Goal: Transaction & Acquisition: Purchase product/service

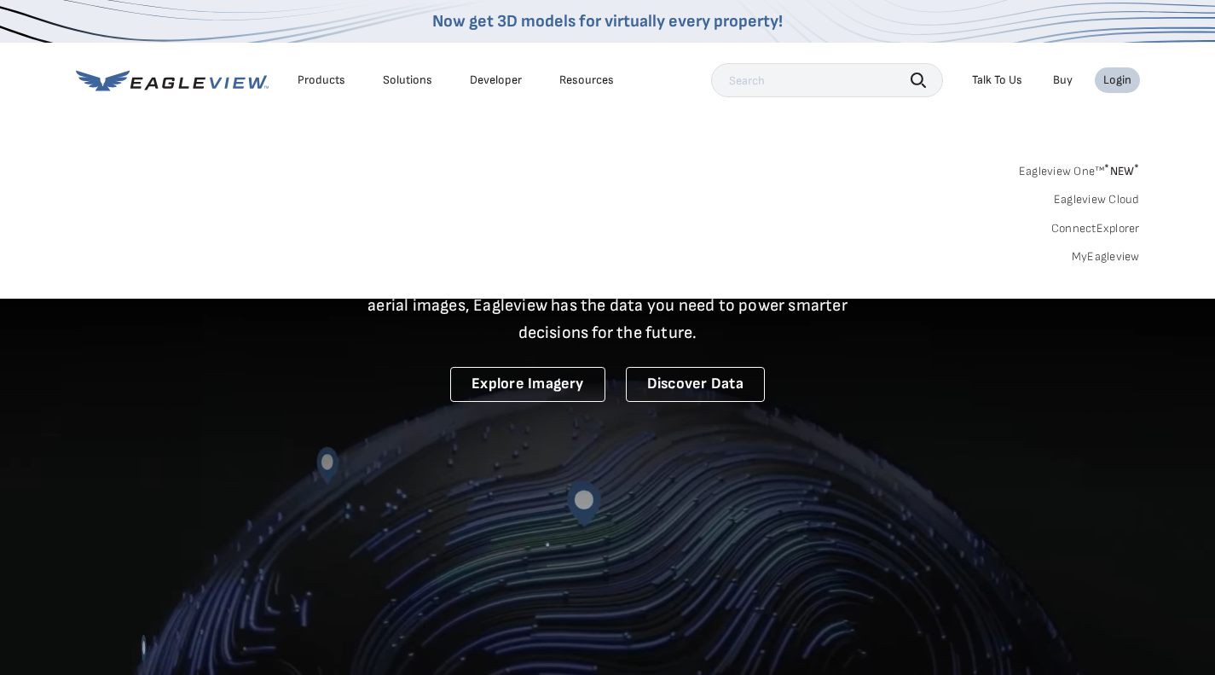
click at [1044, 177] on link "Eagleview One™ * NEW *" at bounding box center [1079, 169] width 121 height 20
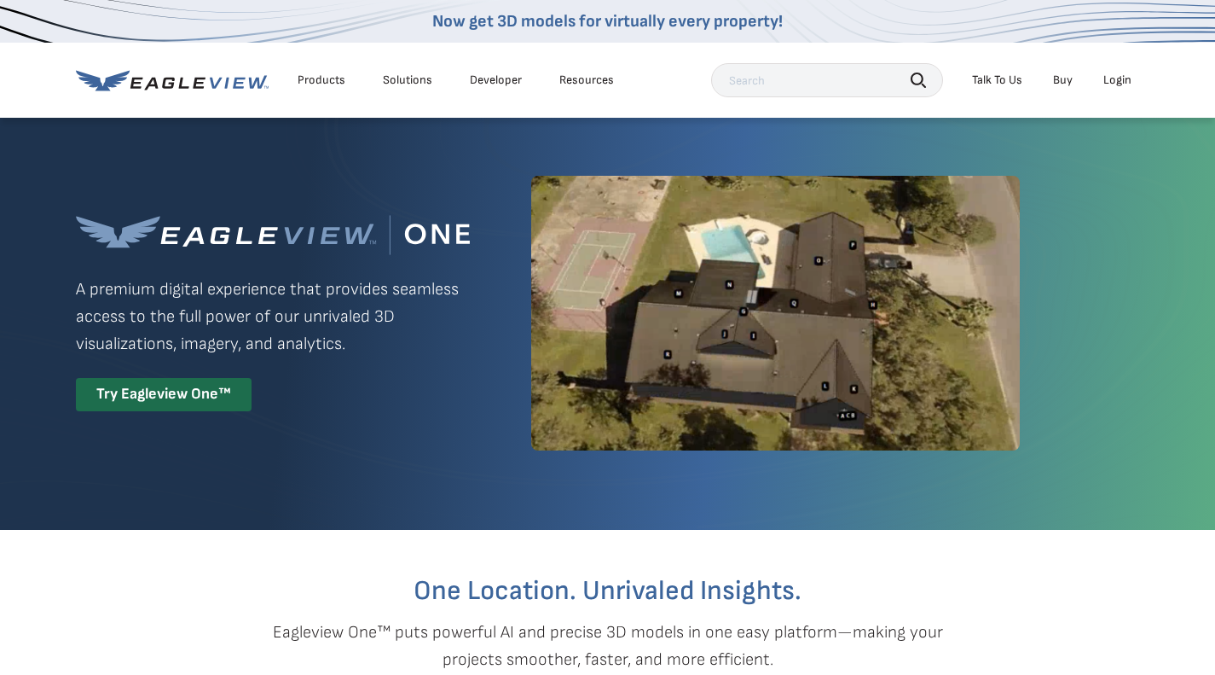
click at [1113, 79] on div "Login" at bounding box center [1118, 79] width 28 height 15
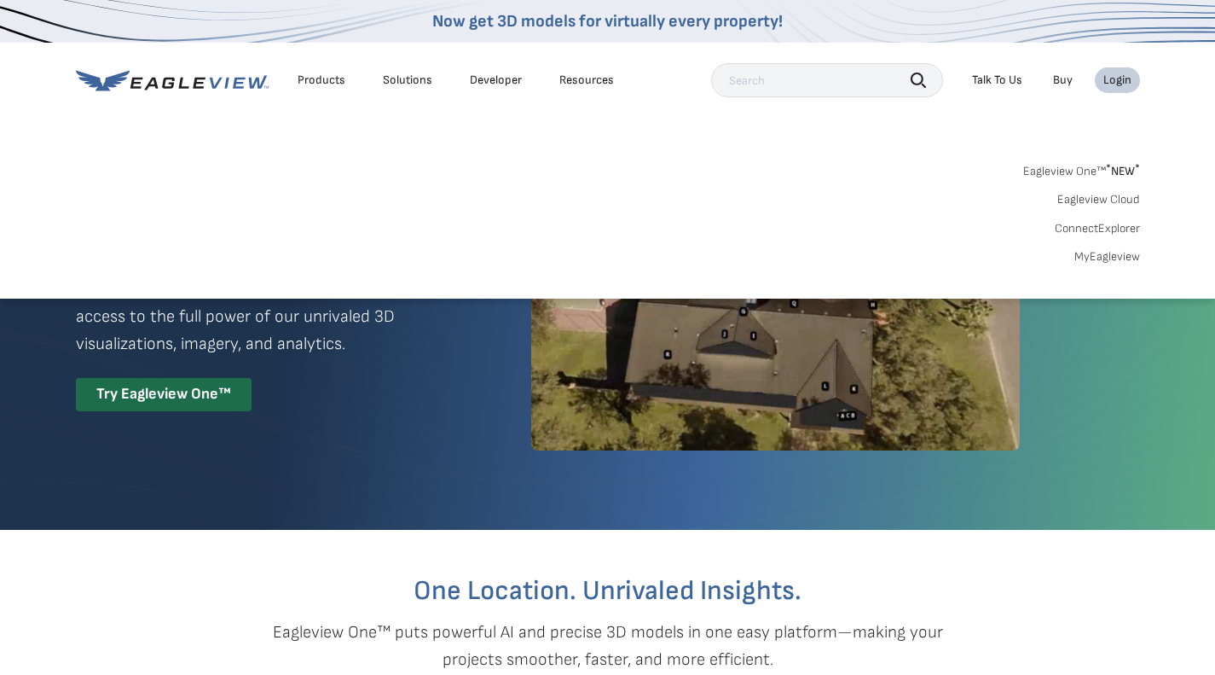
click at [1104, 257] on link "MyEagleview" at bounding box center [1108, 256] width 66 height 15
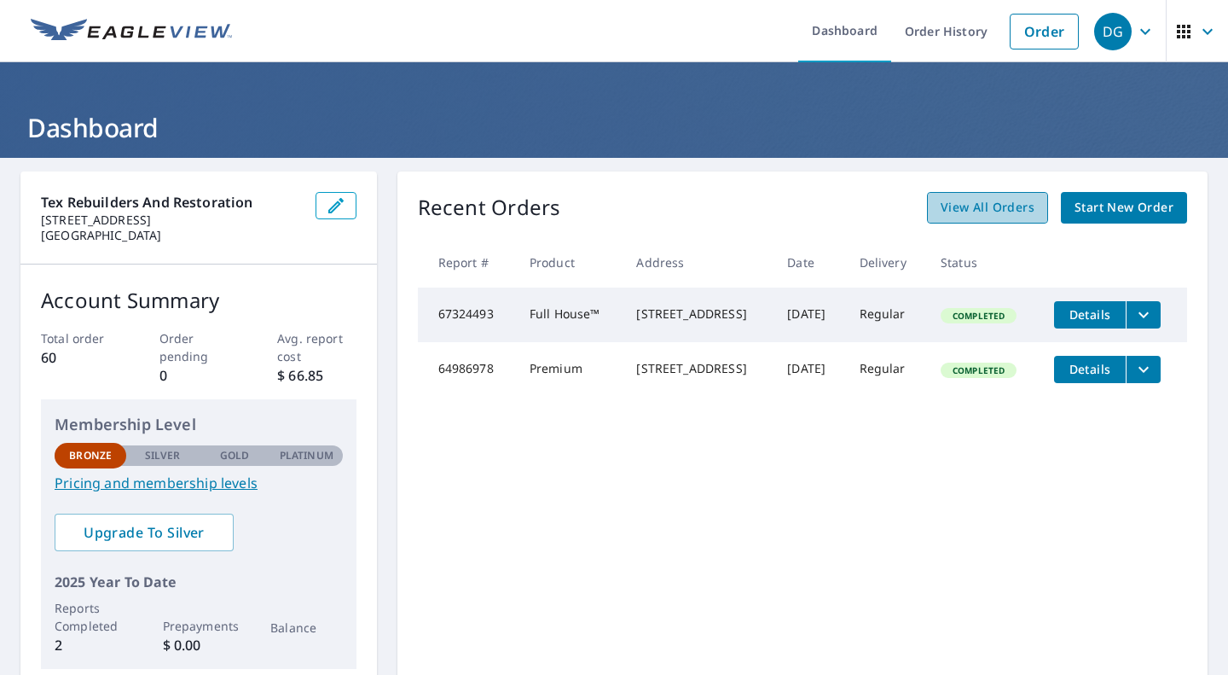
click at [954, 199] on span "View All Orders" at bounding box center [988, 207] width 94 height 21
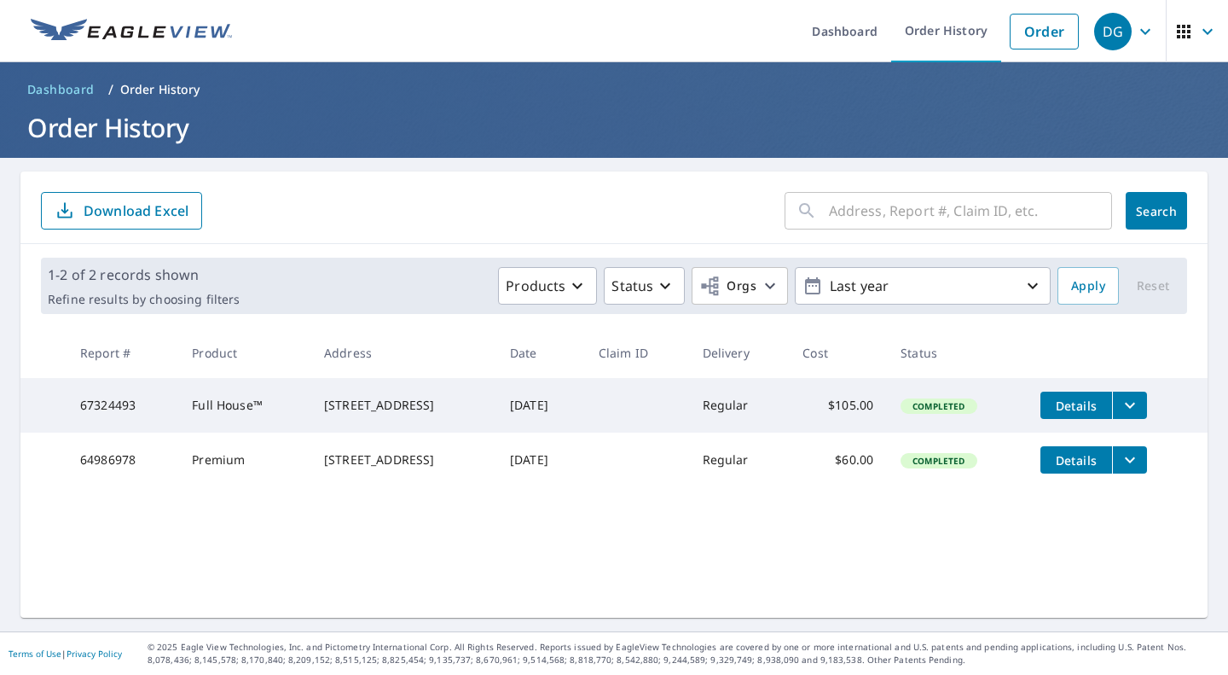
click at [829, 213] on input "text" at bounding box center [970, 211] width 283 height 48
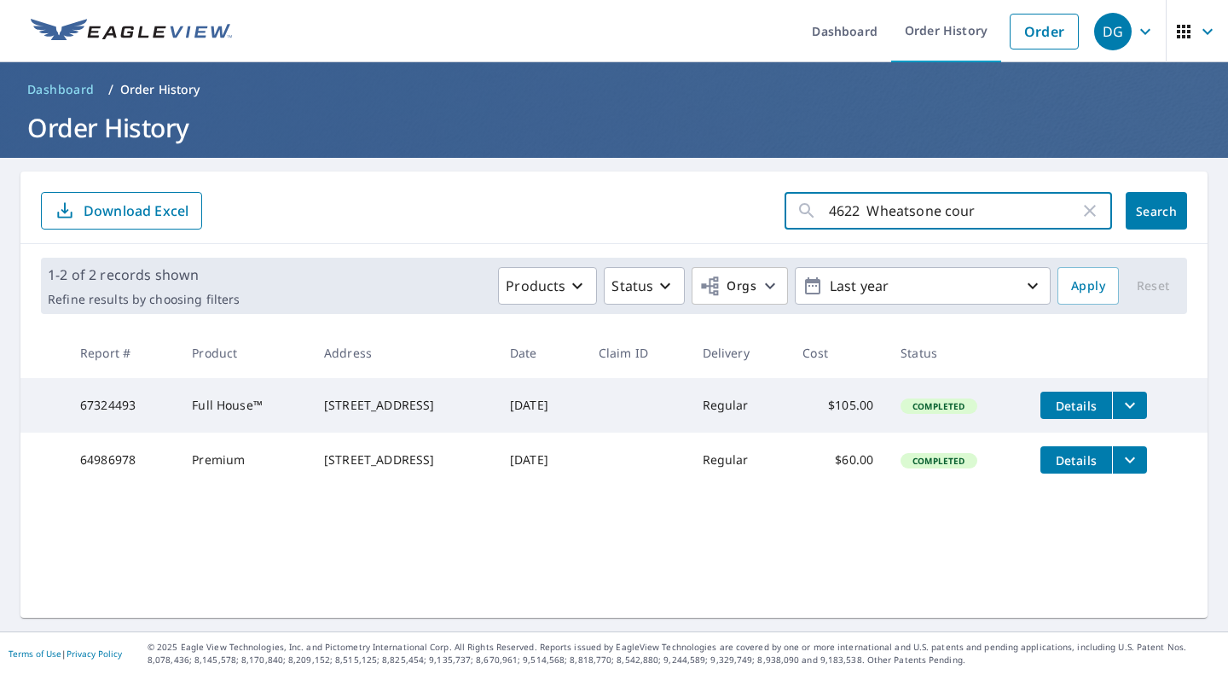
type input "[STREET_ADDRESS]"
drag, startPoint x: 894, startPoint y: 216, endPoint x: 908, endPoint y: 225, distance: 17.3
click at [908, 225] on input "[STREET_ADDRESS]" at bounding box center [954, 211] width 251 height 48
click at [1139, 210] on span "Search" at bounding box center [1156, 211] width 34 height 16
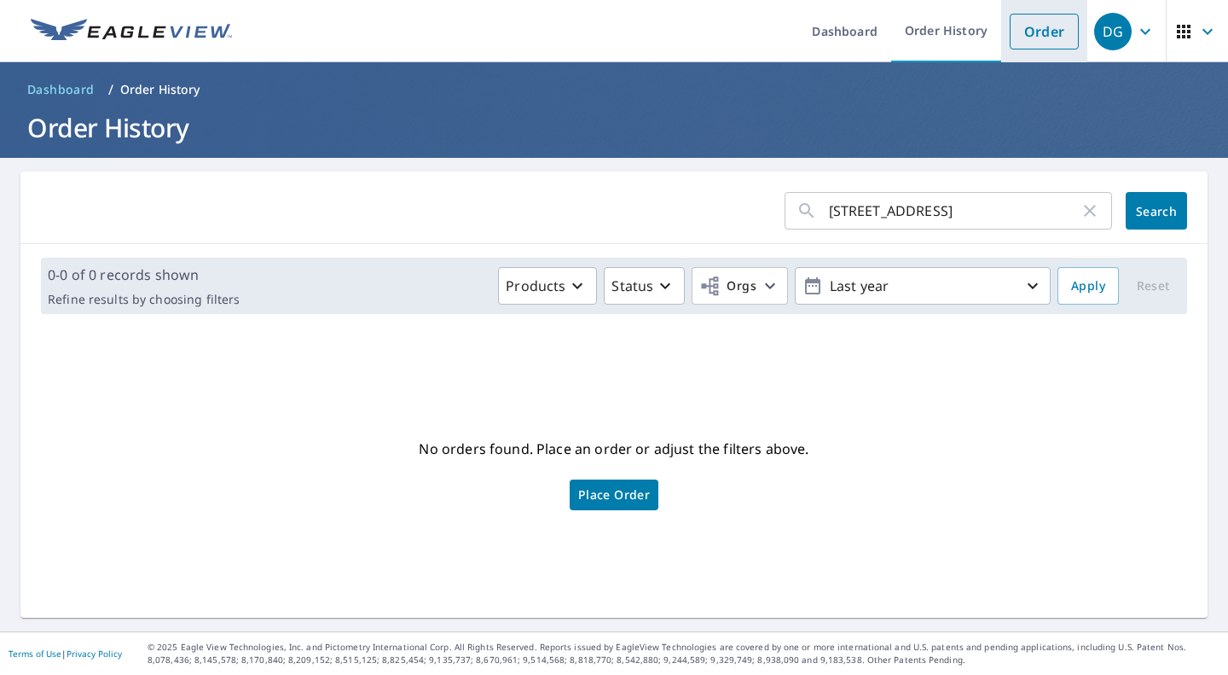
click at [1024, 35] on link "Order" at bounding box center [1044, 32] width 69 height 36
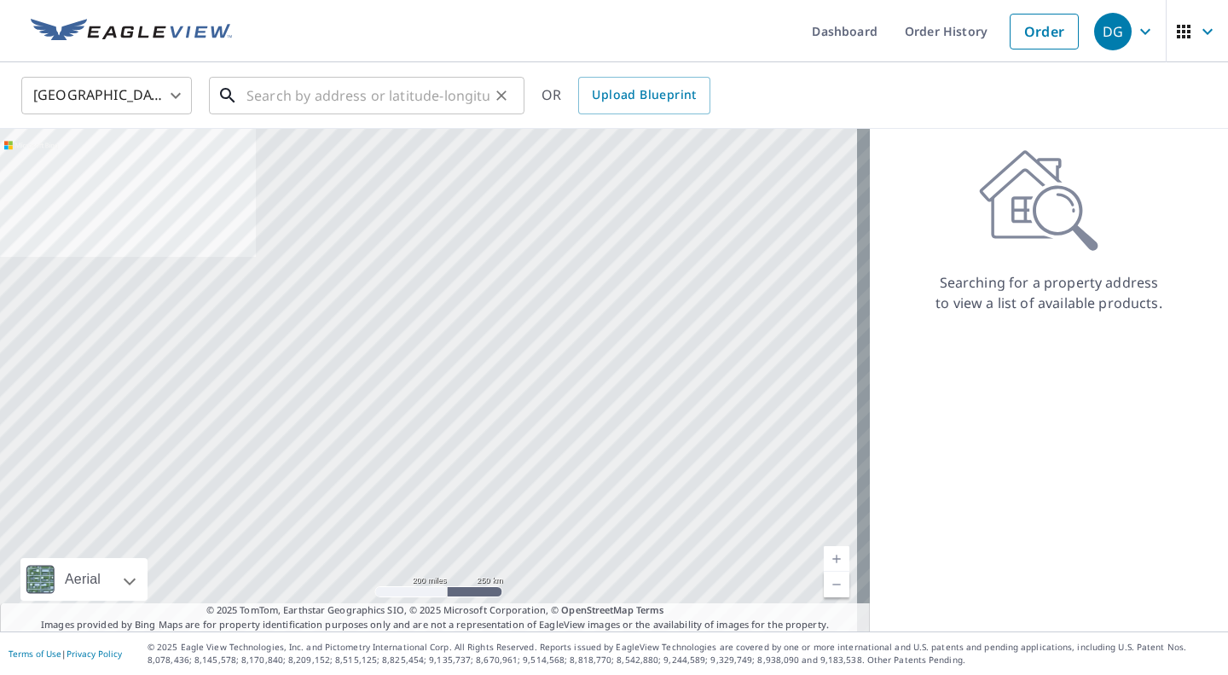
click at [345, 93] on input "text" at bounding box center [367, 96] width 243 height 48
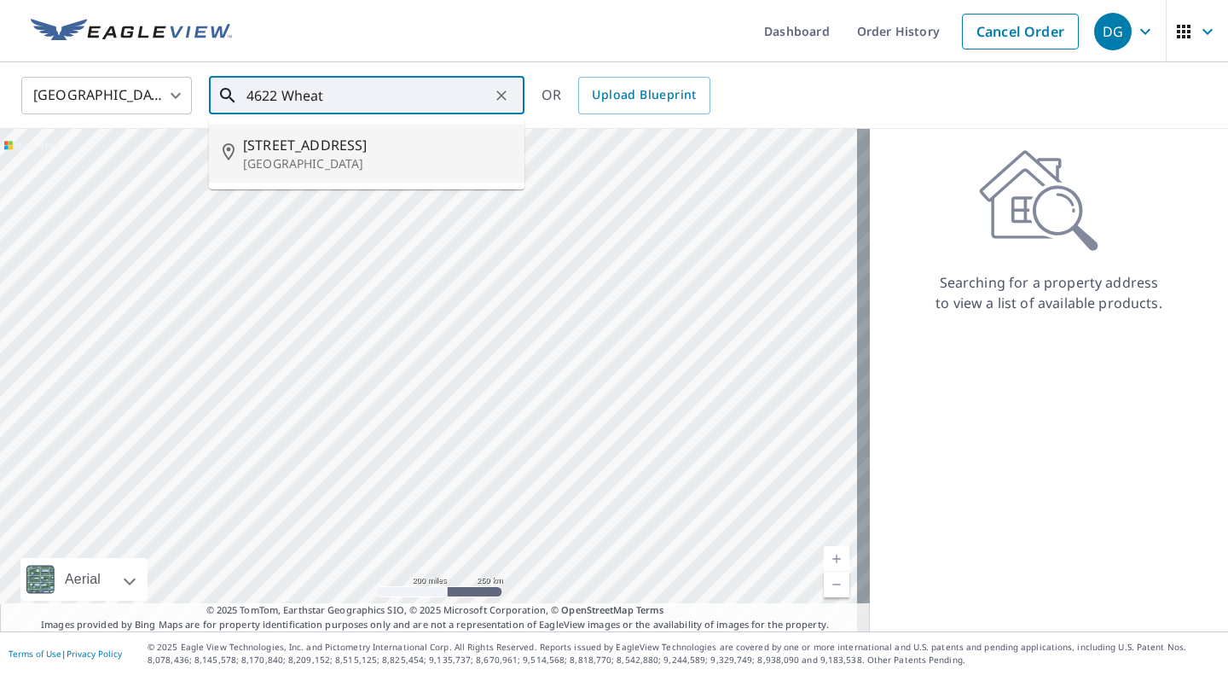
click at [318, 142] on span "[STREET_ADDRESS]" at bounding box center [377, 145] width 268 height 20
type input "[STREET_ADDRESS]"
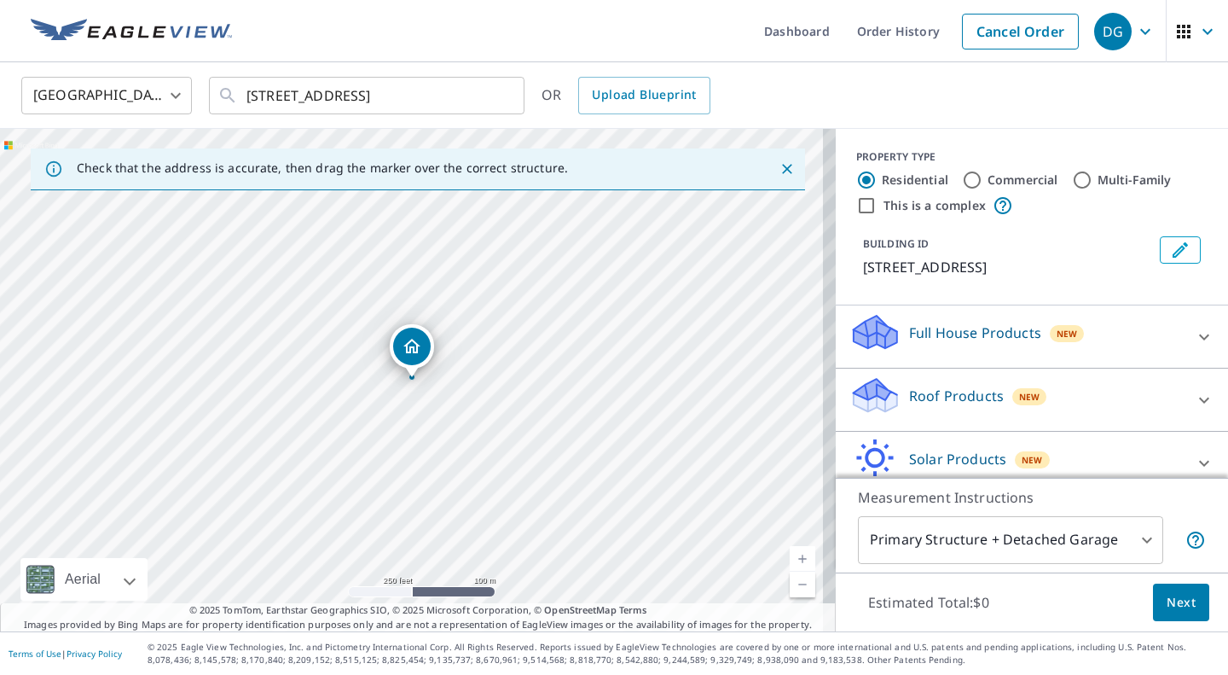
click at [934, 392] on p "Roof Products" at bounding box center [956, 395] width 95 height 20
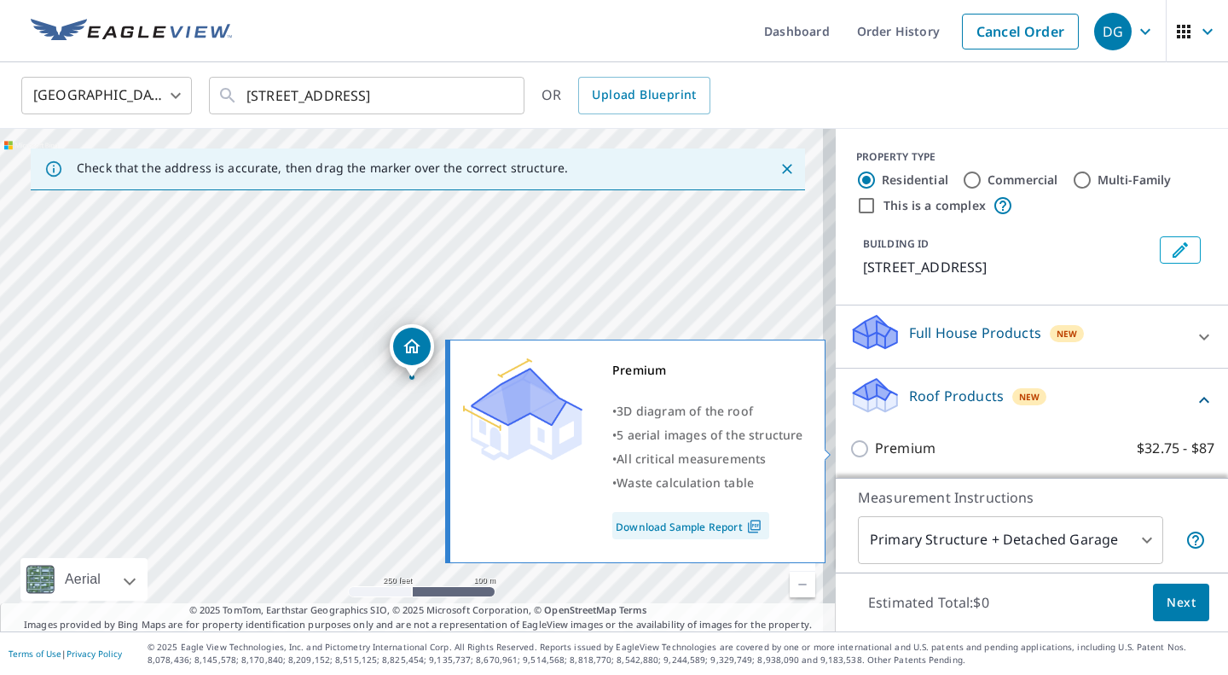
click at [849, 449] on input "Premium $32.75 - $87" at bounding box center [862, 448] width 26 height 20
checkbox input "true"
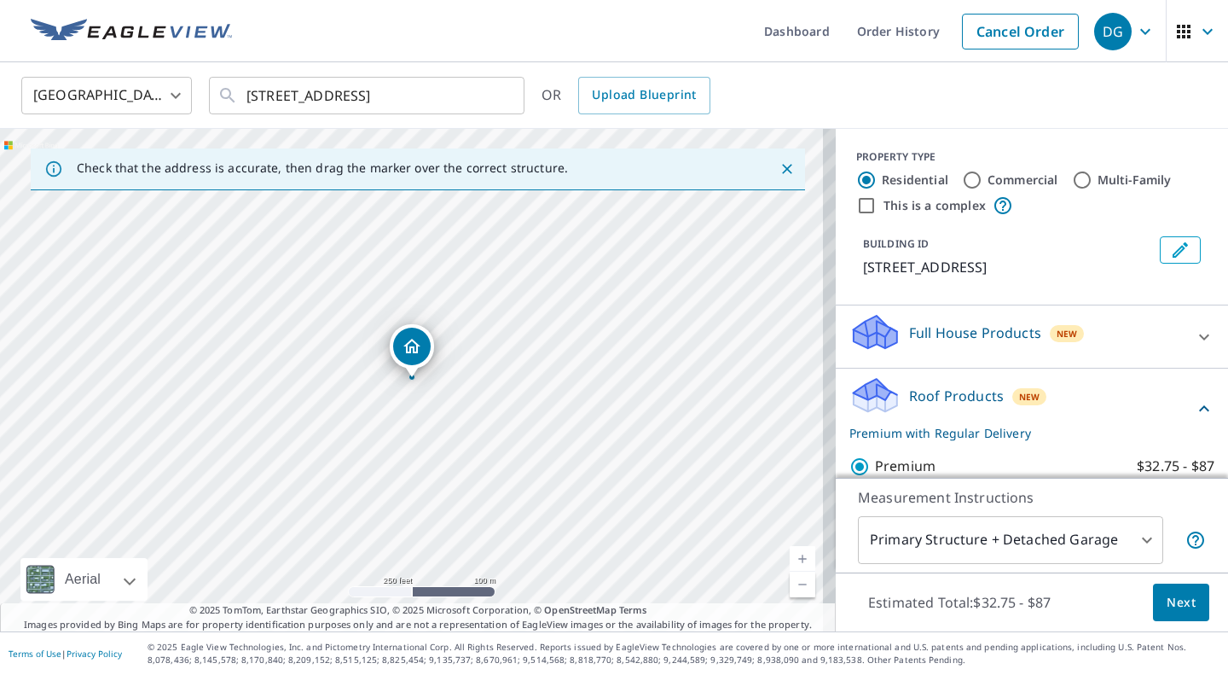
click at [1167, 601] on span "Next" at bounding box center [1181, 602] width 29 height 21
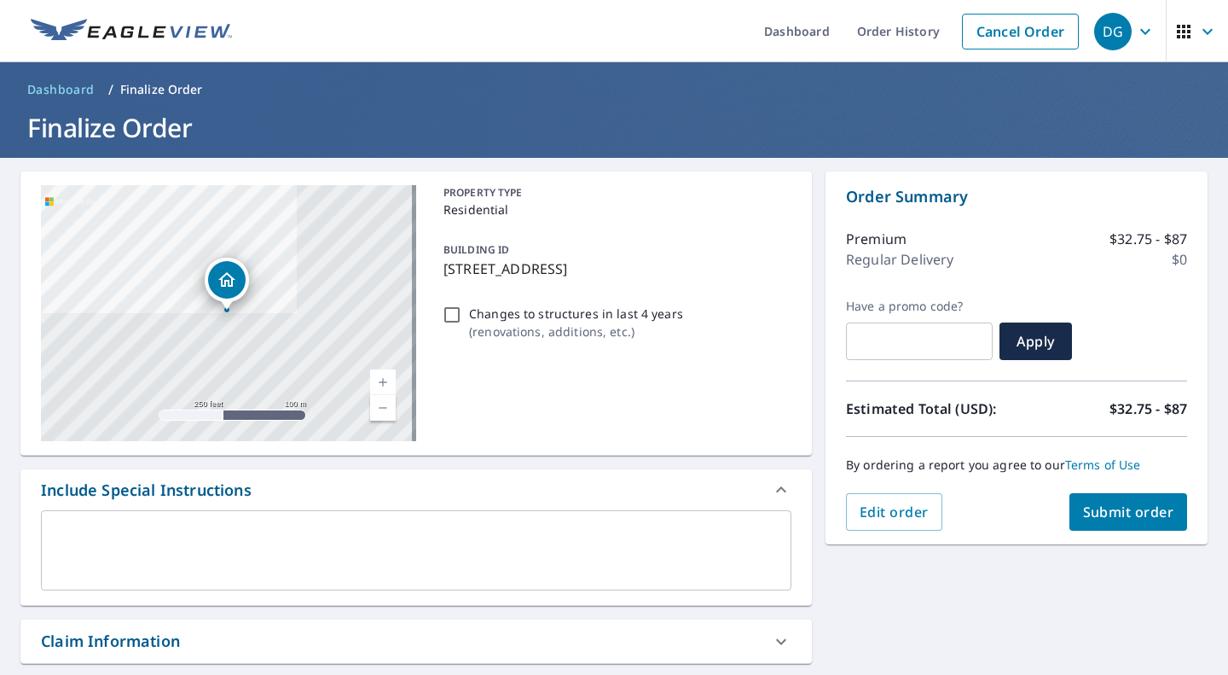
click at [1098, 507] on span "Submit order" at bounding box center [1128, 511] width 91 height 19
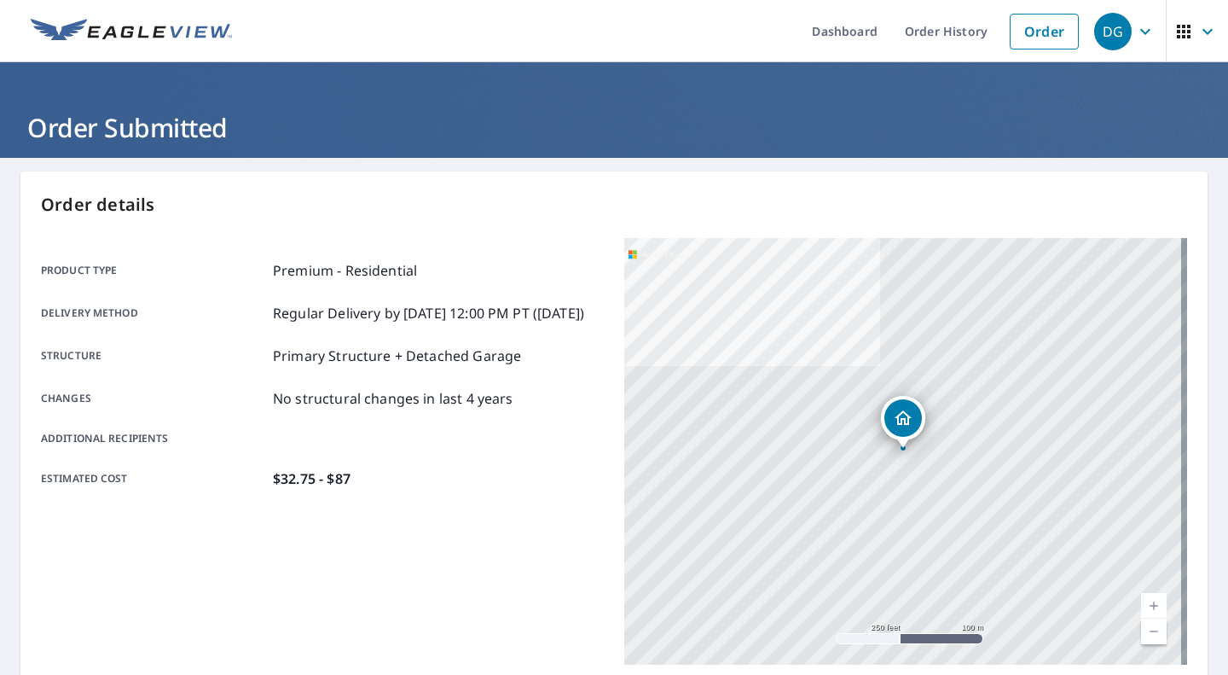
click at [1135, 31] on icon "button" at bounding box center [1145, 31] width 20 height 20
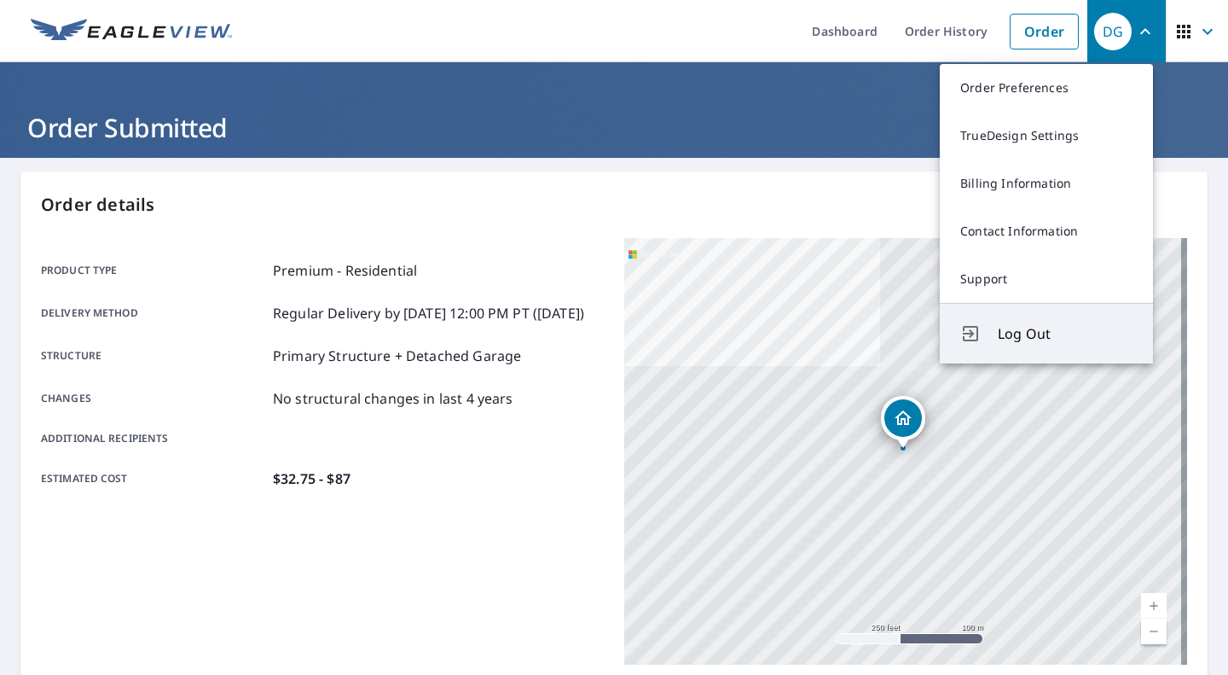
click at [1030, 333] on span "Log Out" at bounding box center [1065, 333] width 135 height 20
